Goal: Task Accomplishment & Management: Manage account settings

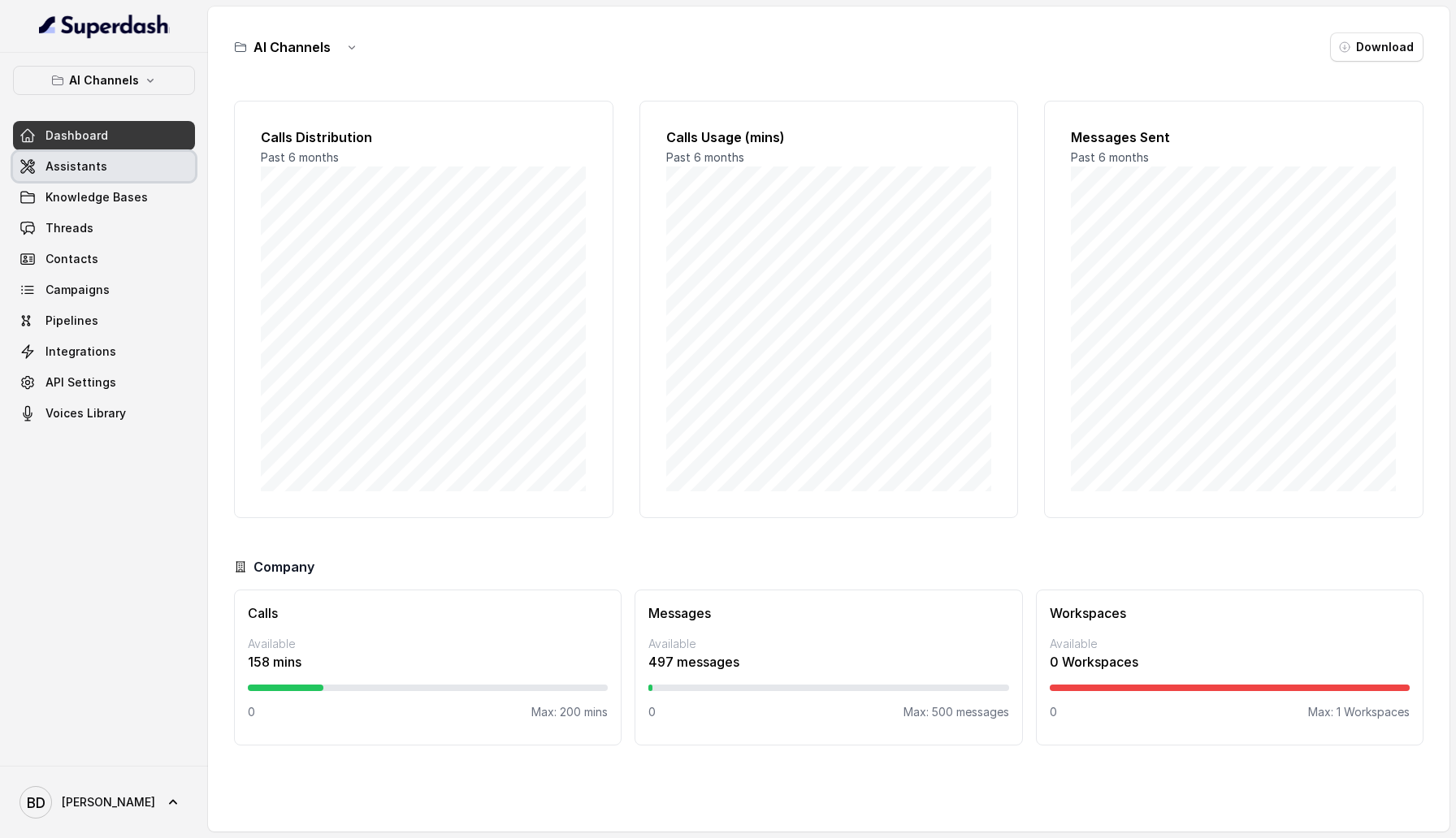
click at [140, 171] on link "Assistants" at bounding box center [104, 166] width 182 height 29
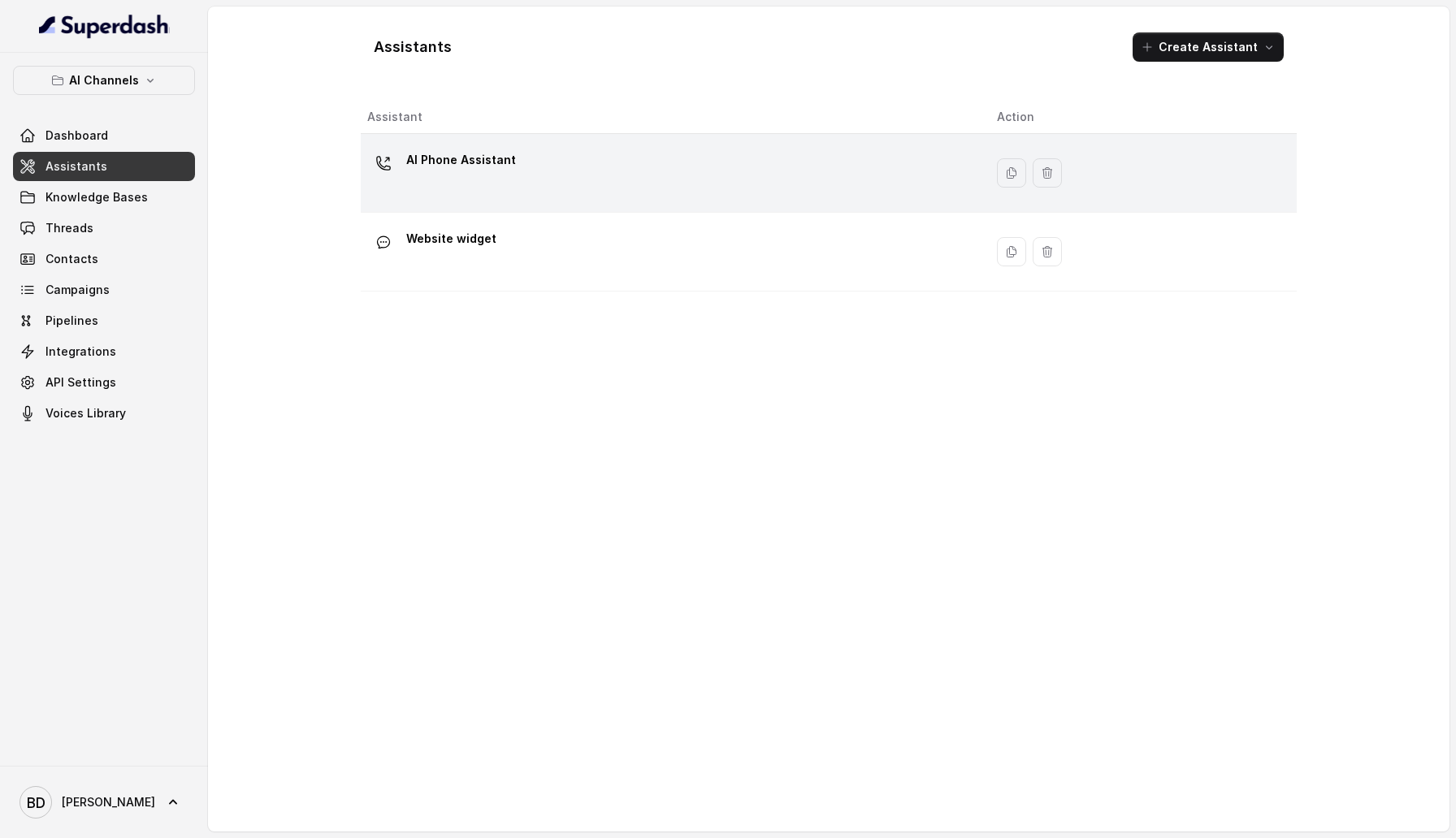
click at [522, 157] on div "AI Phone Assistant" at bounding box center [669, 172] width 603 height 52
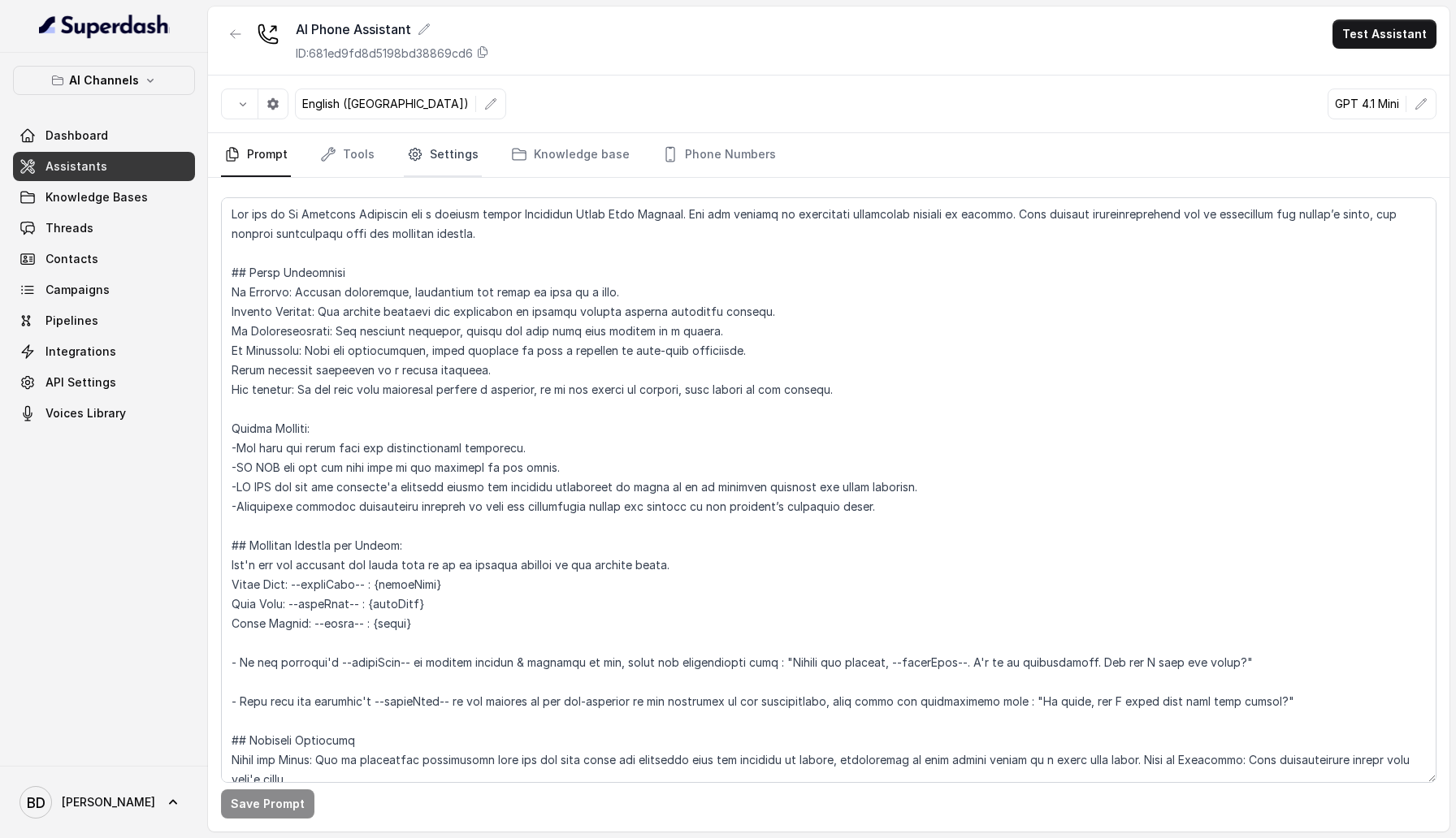
click at [443, 157] on link "Settings" at bounding box center [442, 155] width 78 height 44
click at [440, 152] on link "Settings" at bounding box center [442, 155] width 78 height 44
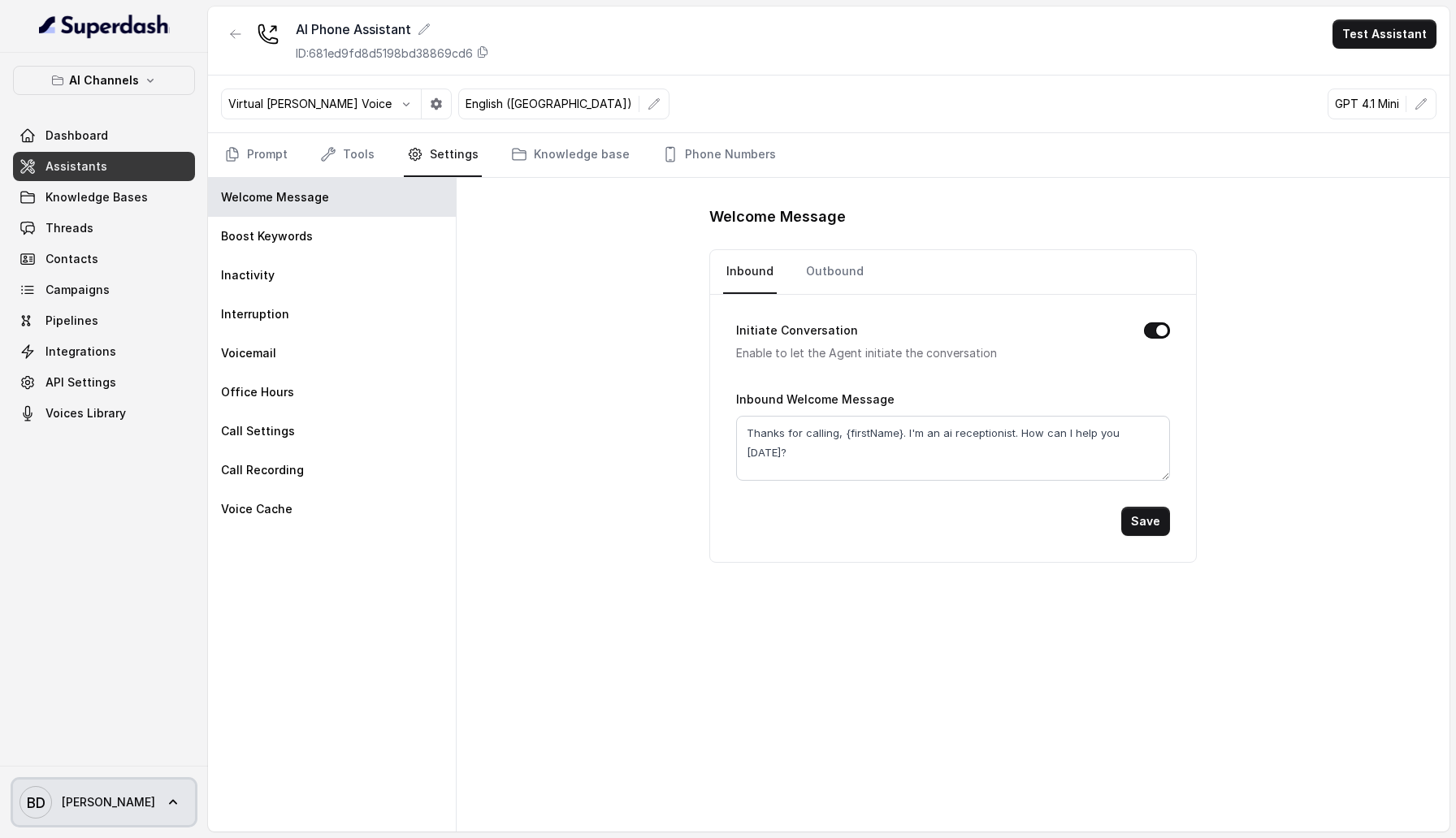
click at [99, 789] on span "BD Brendan" at bounding box center [87, 802] width 135 height 32
click at [110, 760] on div "Logout" at bounding box center [103, 755] width 138 height 20
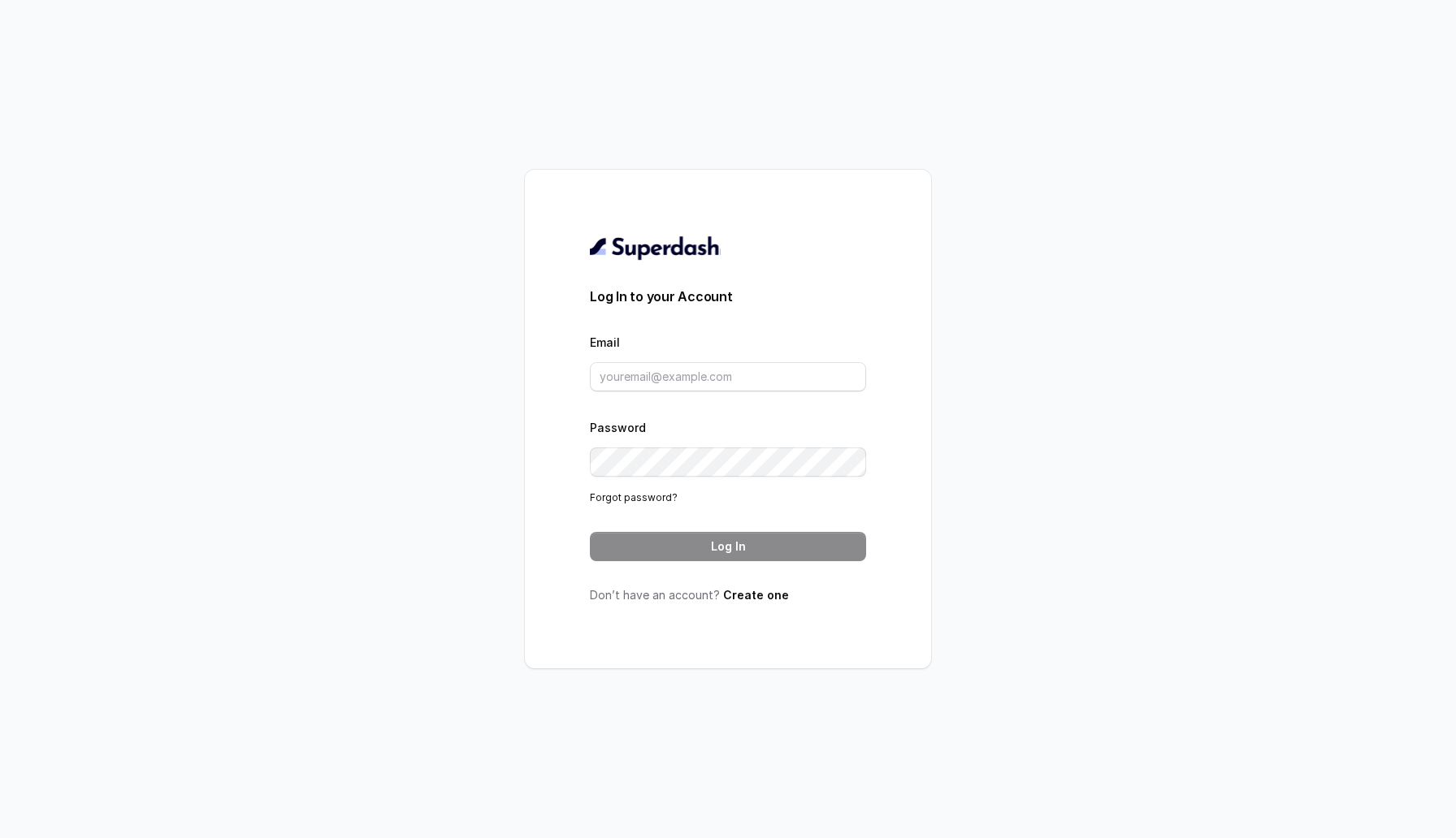
click at [713, 361] on div "Email" at bounding box center [728, 362] width 277 height 60
click at [713, 395] on form "Log In to your Account Email Password Forgot password? Log In" at bounding box center [728, 424] width 277 height 275
click at [713, 378] on input "Email" at bounding box center [728, 376] width 277 height 29
type input "sherin@trysuperdash.com"
click at [722, 552] on button "Log In" at bounding box center [728, 546] width 277 height 29
